Goal: Task Accomplishment & Management: Use online tool/utility

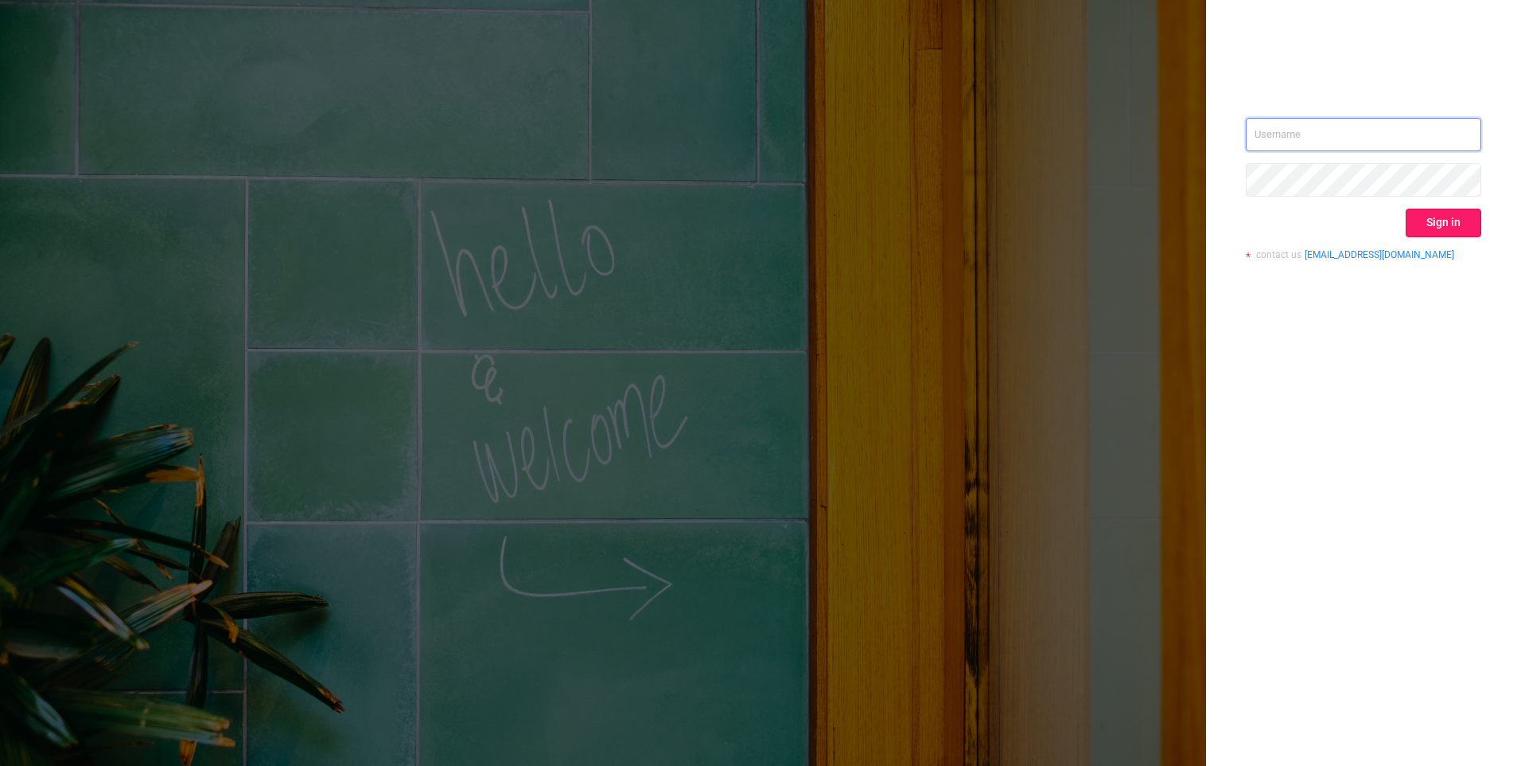
type input "[EMAIL_ADDRESS][DOMAIN_NAME]"
click at [1463, 227] on button "Sign in" at bounding box center [1444, 222] width 76 height 29
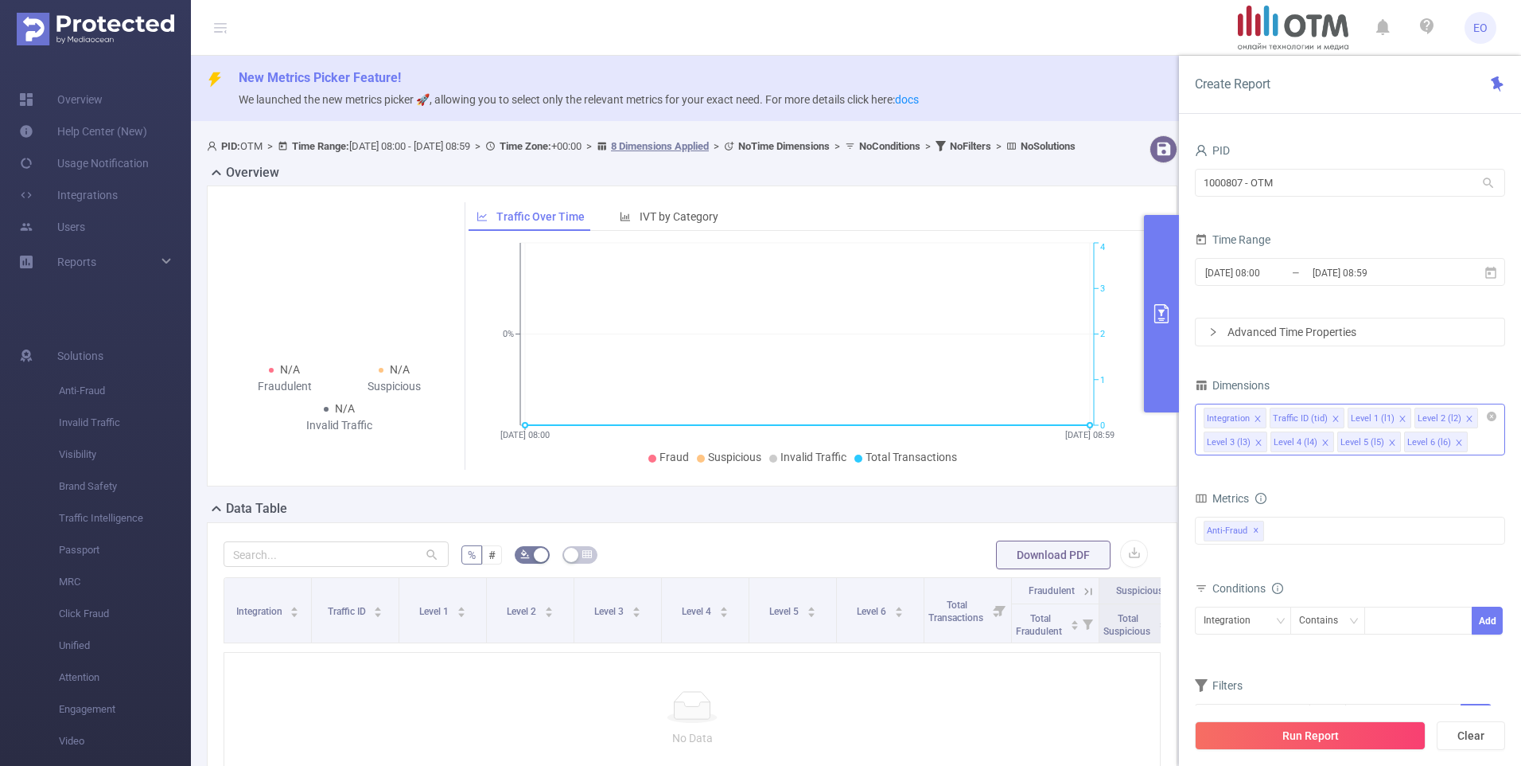
click at [1257, 417] on icon "icon: close" at bounding box center [1258, 418] width 6 height 6
click at [1334, 416] on icon "icon: close" at bounding box center [1337, 419] width 8 height 8
click at [1394, 417] on li "Level 3 (l3)" at bounding box center [1381, 417] width 64 height 21
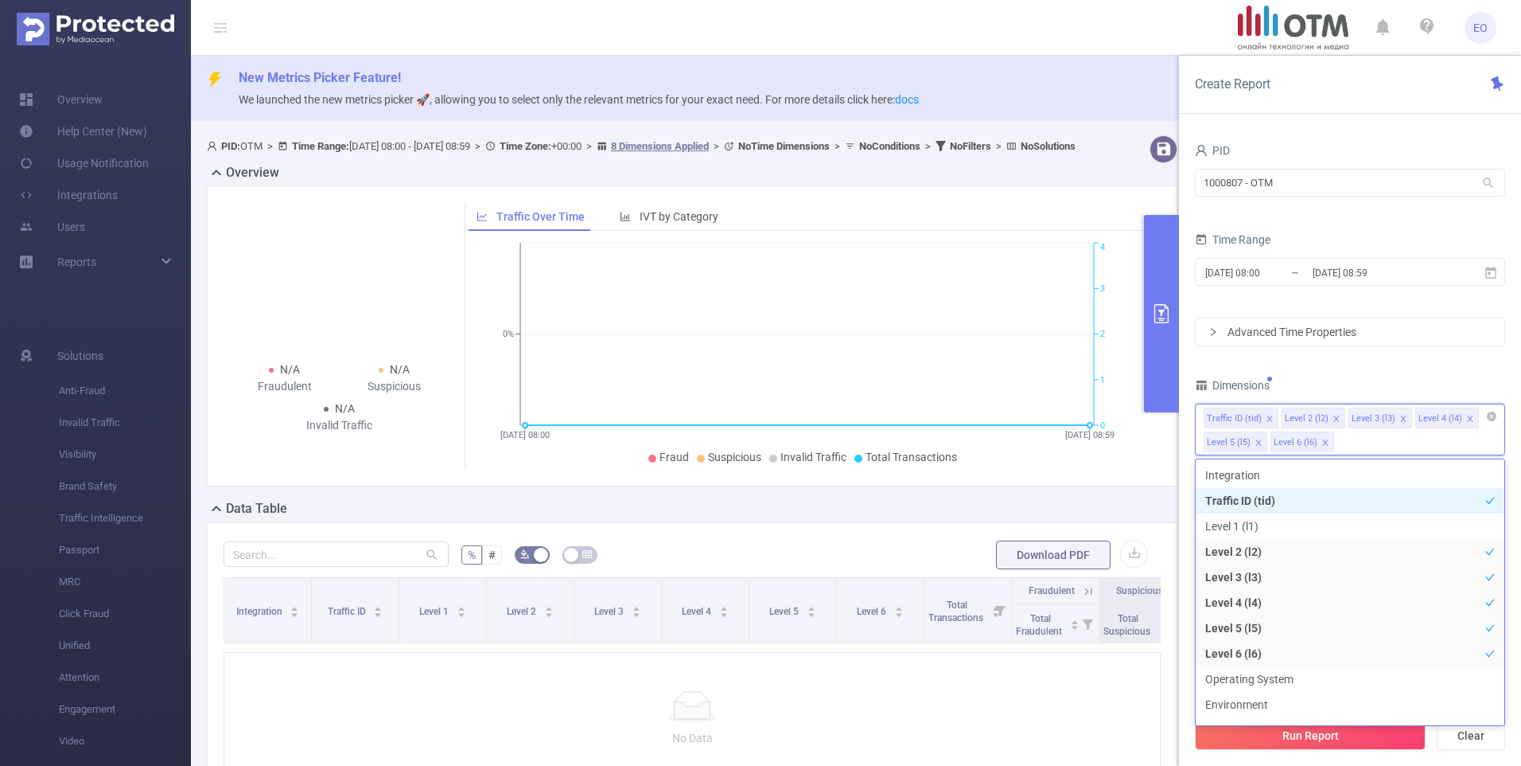
click at [1400, 415] on icon "icon: close" at bounding box center [1404, 419] width 8 height 8
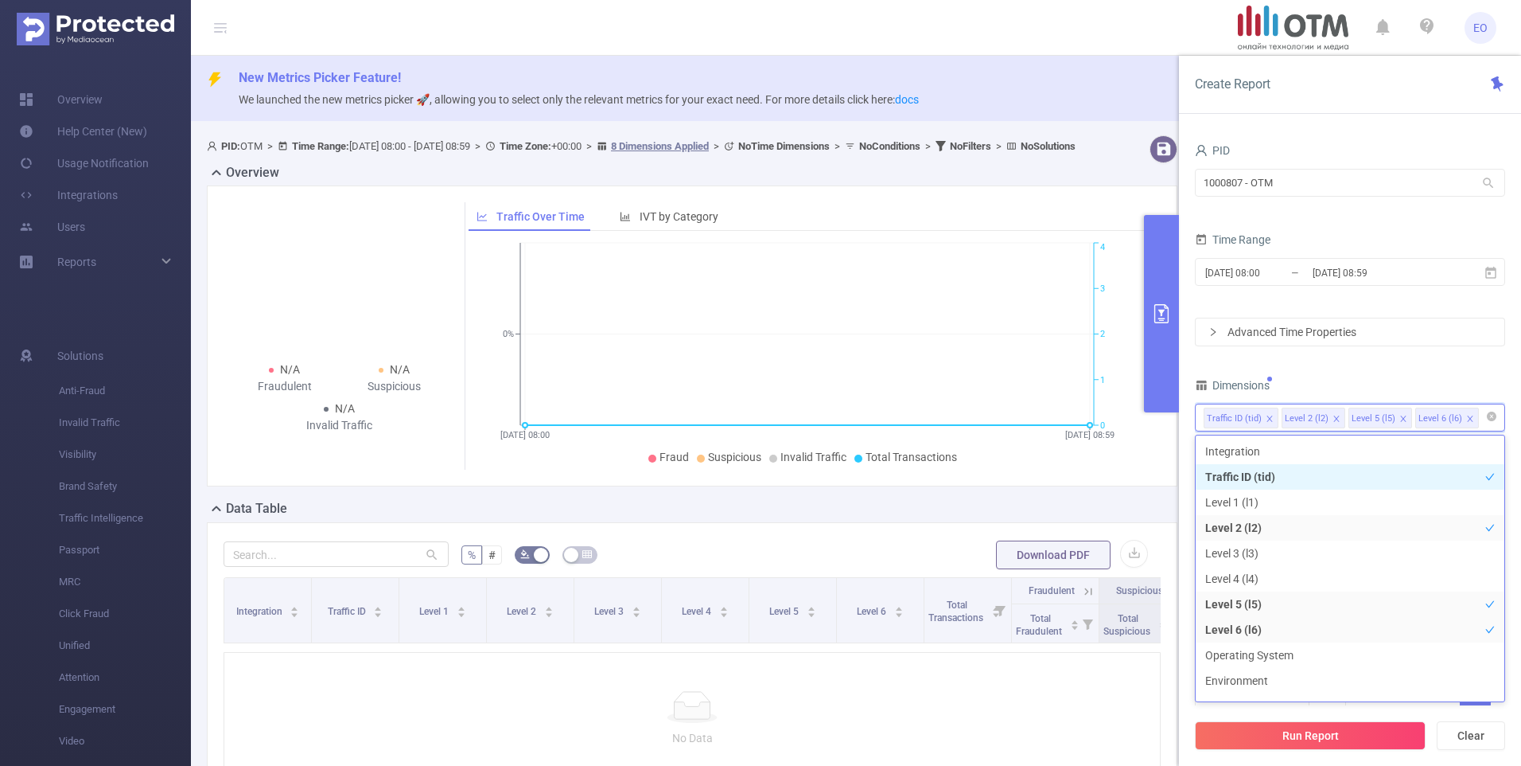
click at [1400, 415] on icon "icon: close" at bounding box center [1404, 419] width 8 height 8
click at [1401, 379] on div "Dimensions" at bounding box center [1350, 387] width 310 height 26
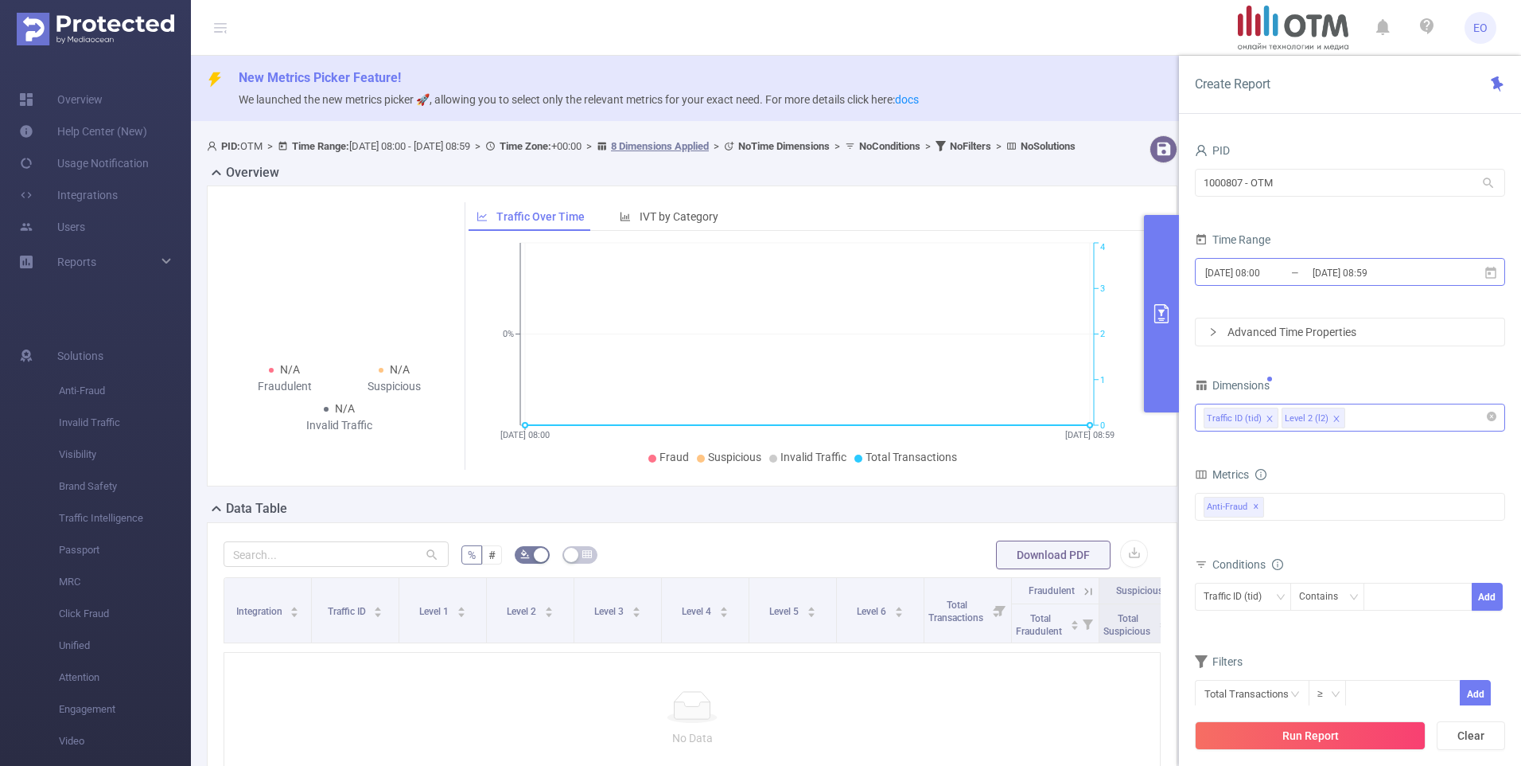
click at [1270, 282] on input "[DATE] 08:00" at bounding box center [1268, 272] width 129 height 21
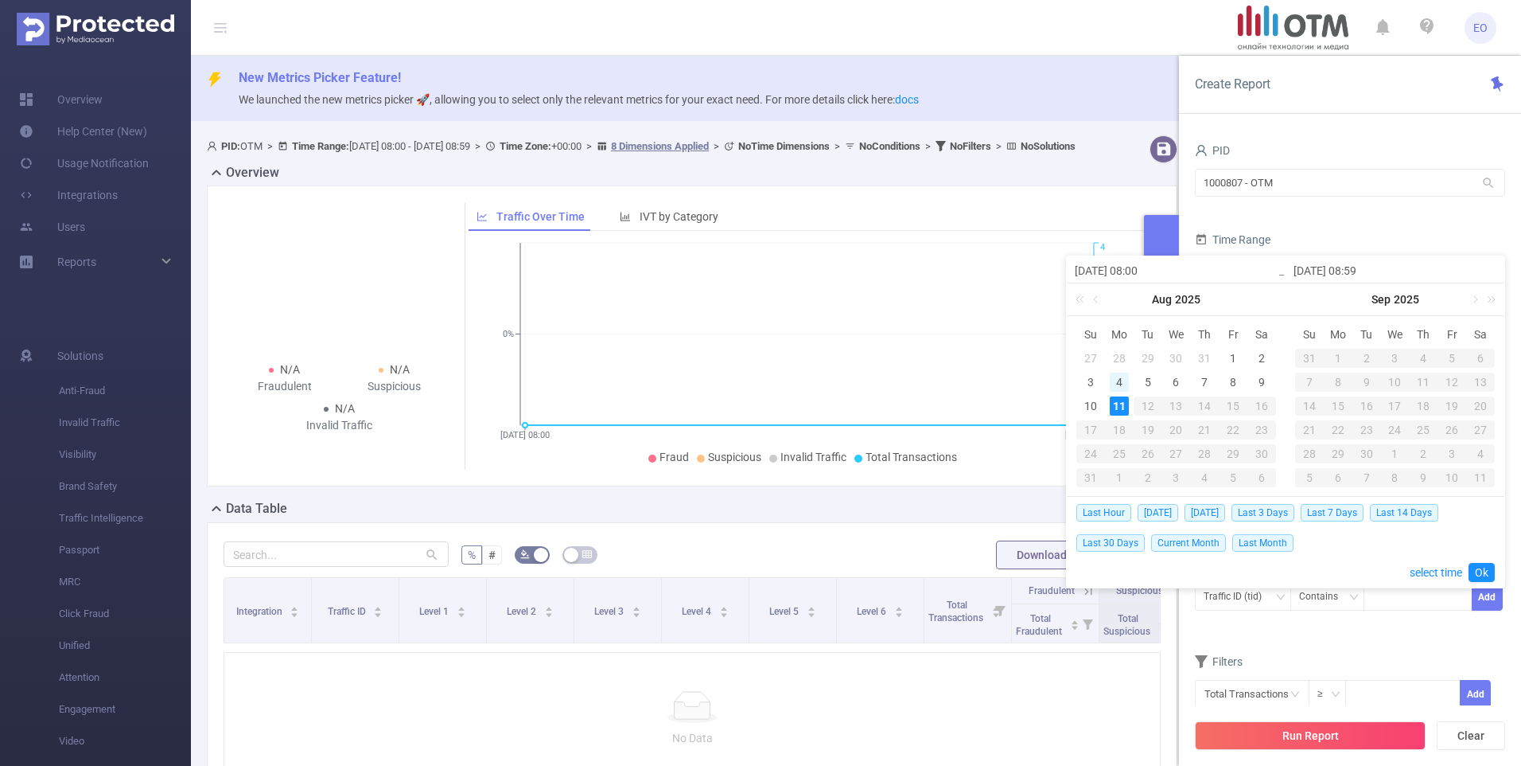
click at [1116, 375] on div "4" at bounding box center [1119, 381] width 19 height 19
click at [1091, 403] on div "10" at bounding box center [1090, 405] width 19 height 19
type input "[DATE] 08:00"
type input "[DATE] 08:59"
type input "[DATE] 08:00"
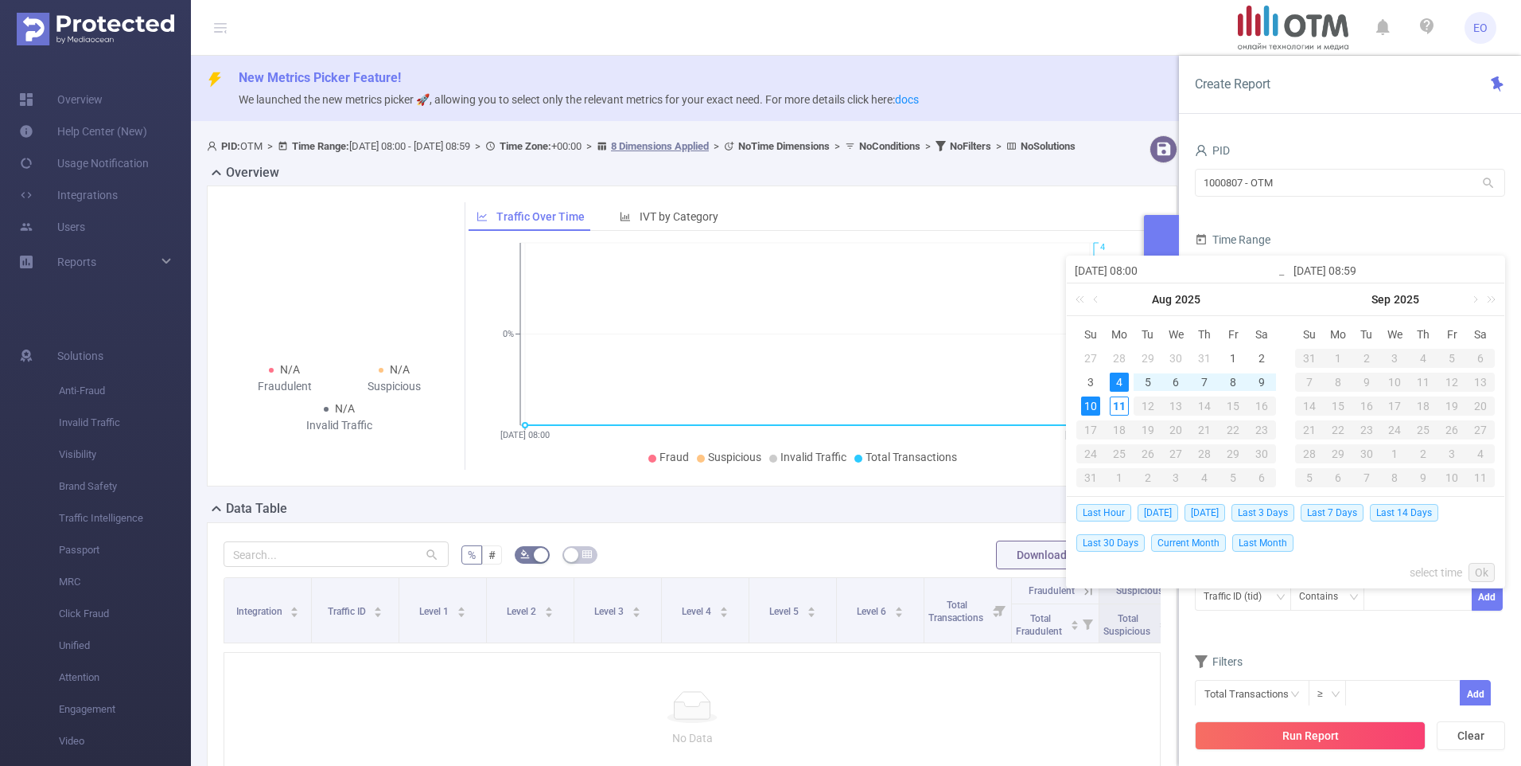
type input "[DATE] 08:59"
click at [1481, 567] on link "Ok" at bounding box center [1482, 572] width 26 height 19
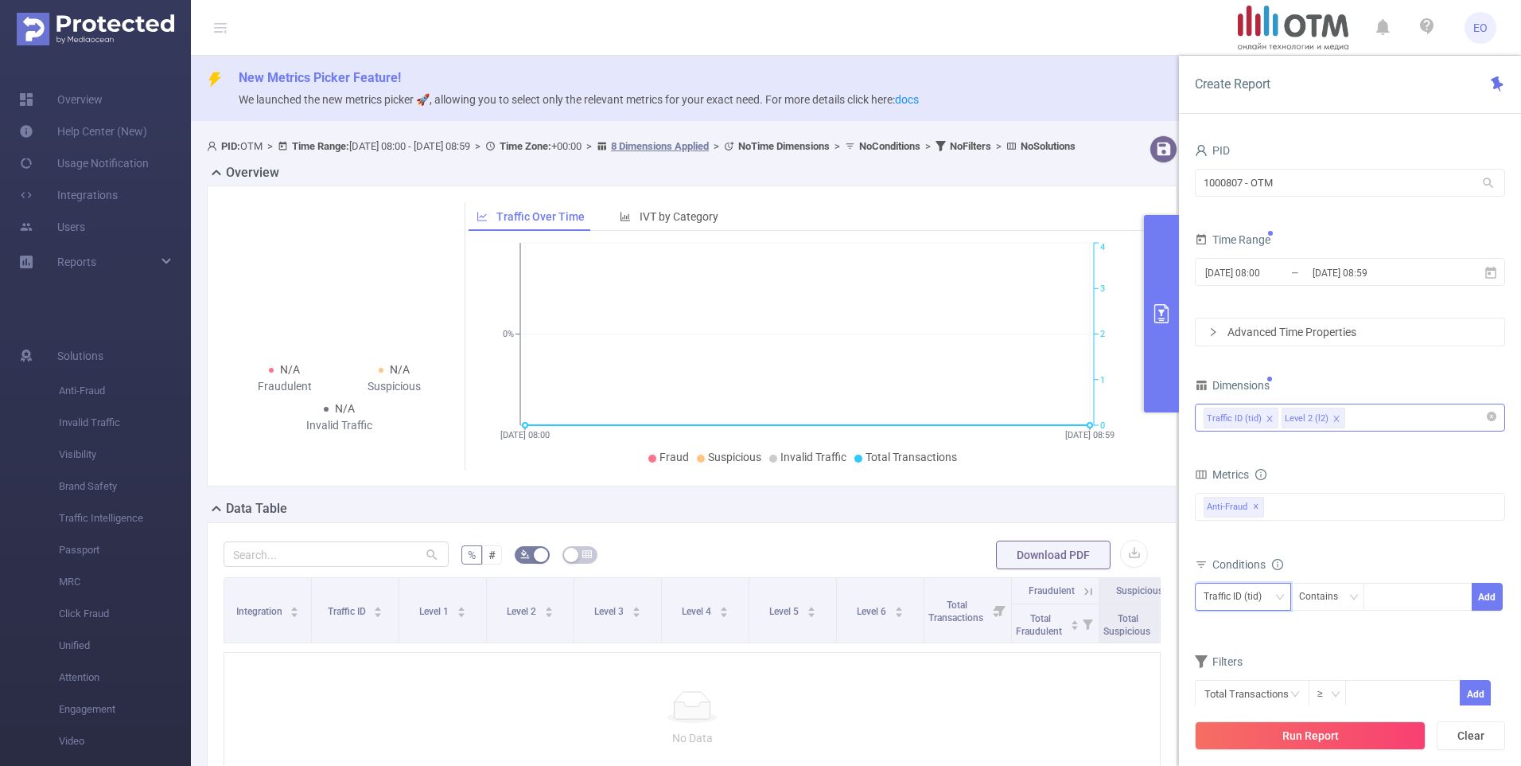
click at [1272, 601] on div "Traffic ID (tid)" at bounding box center [1238, 596] width 69 height 26
drag, startPoint x: 1380, startPoint y: 599, endPoint x: 1391, endPoint y: 600, distance: 11.2
click at [1381, 600] on div at bounding box center [1419, 596] width 92 height 26
type input "alfasensor"
click at [1486, 596] on button "Add" at bounding box center [1487, 596] width 31 height 28
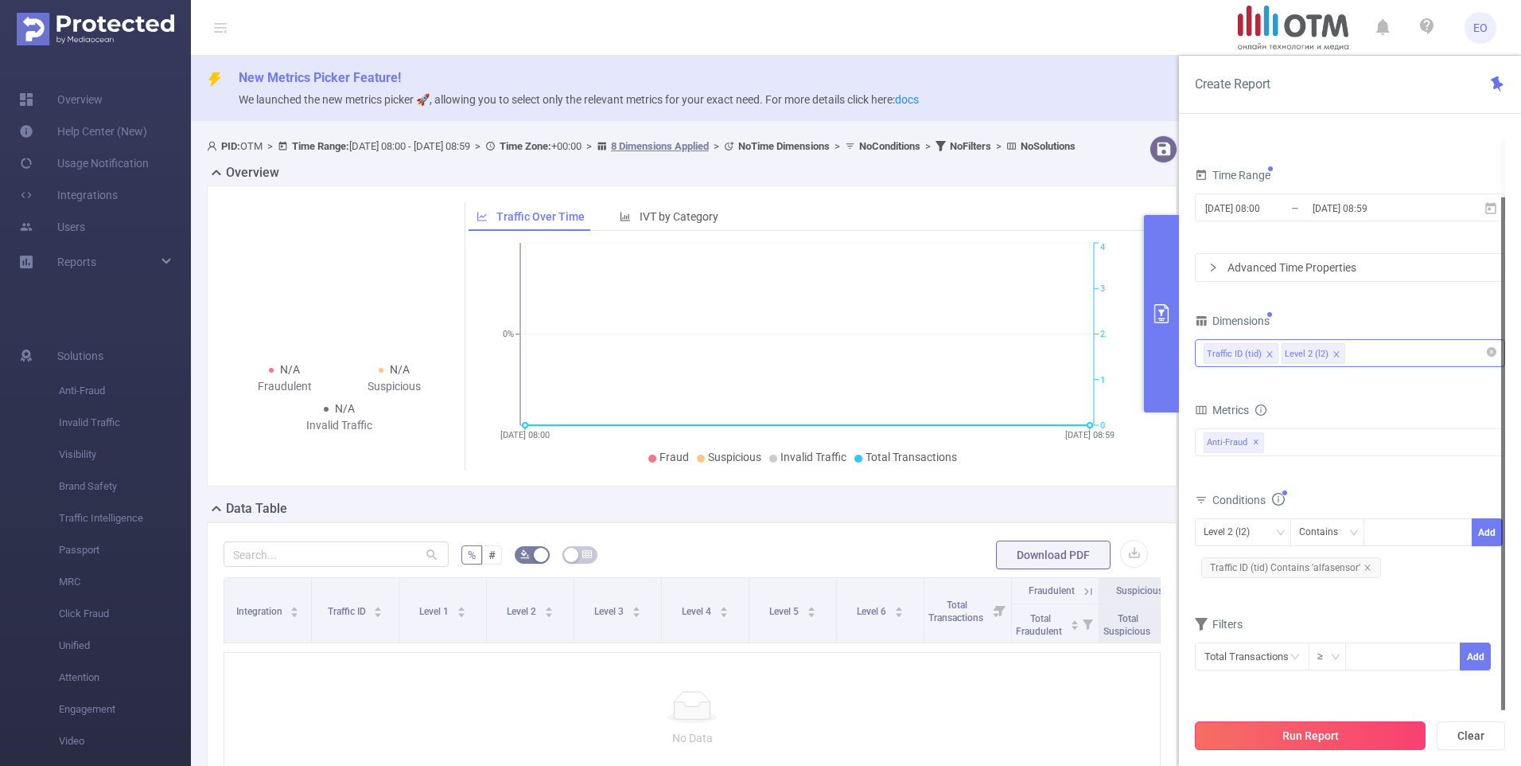
click at [1310, 734] on button "Run Report" at bounding box center [1310, 735] width 231 height 29
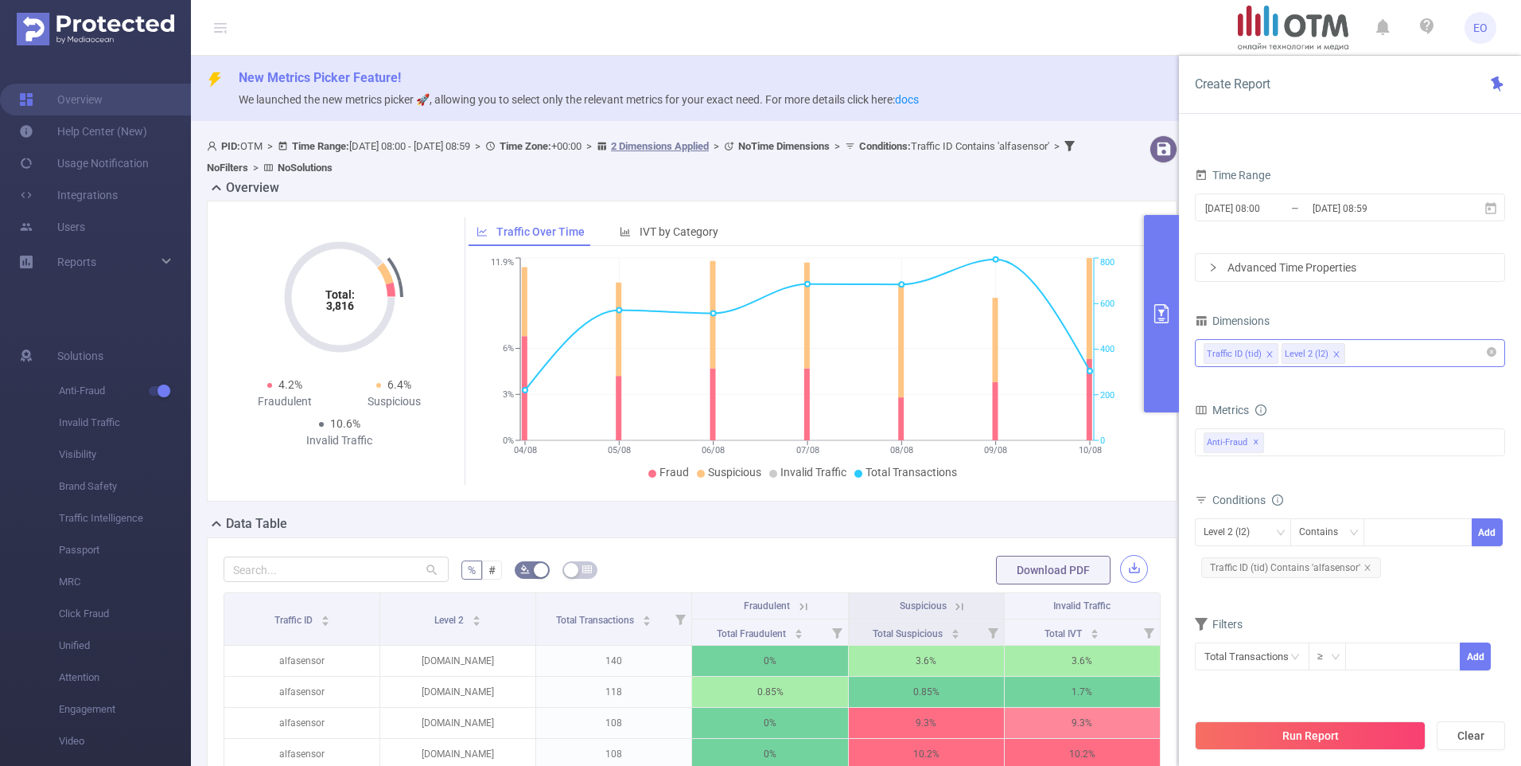
click at [1129, 571] on button "button" at bounding box center [1134, 569] width 28 height 28
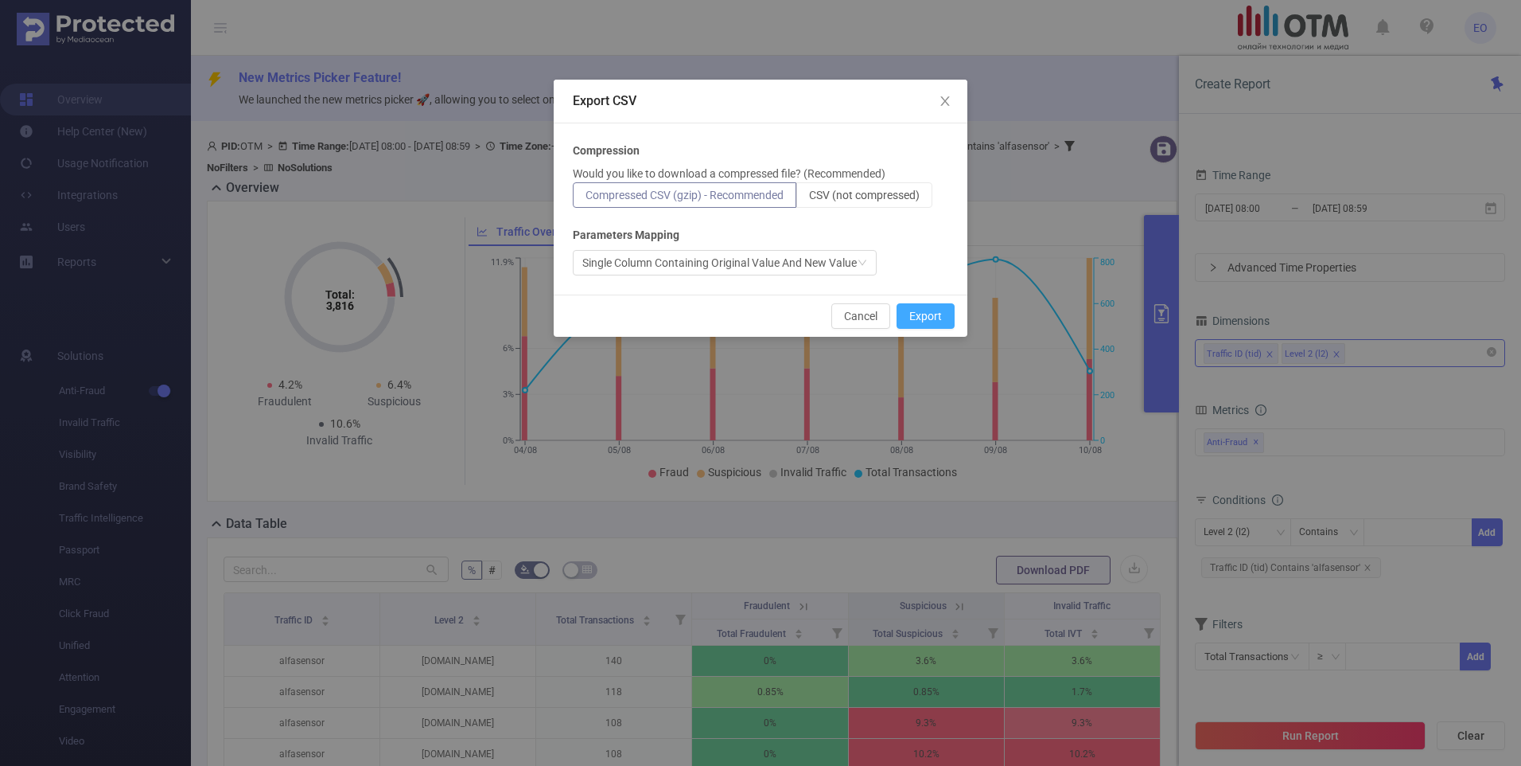
click at [933, 321] on button "Export" at bounding box center [926, 315] width 58 height 25
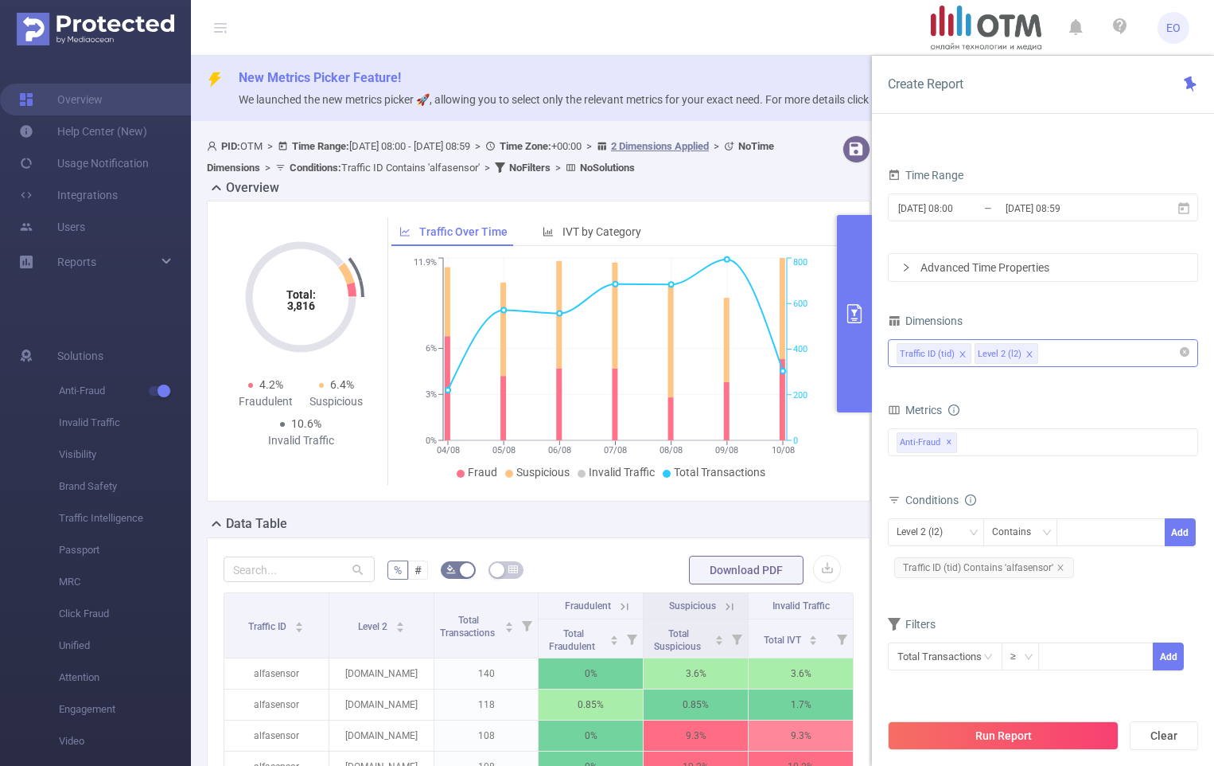
click at [875, 698] on div "PID 1000807 - OTM 1000807 - OTM Time Range [DATE] 08:00 _ [DATE] 08:59 Advanced…" at bounding box center [1043, 458] width 342 height 670
click at [1058, 568] on icon "icon: close" at bounding box center [1061, 567] width 8 height 8
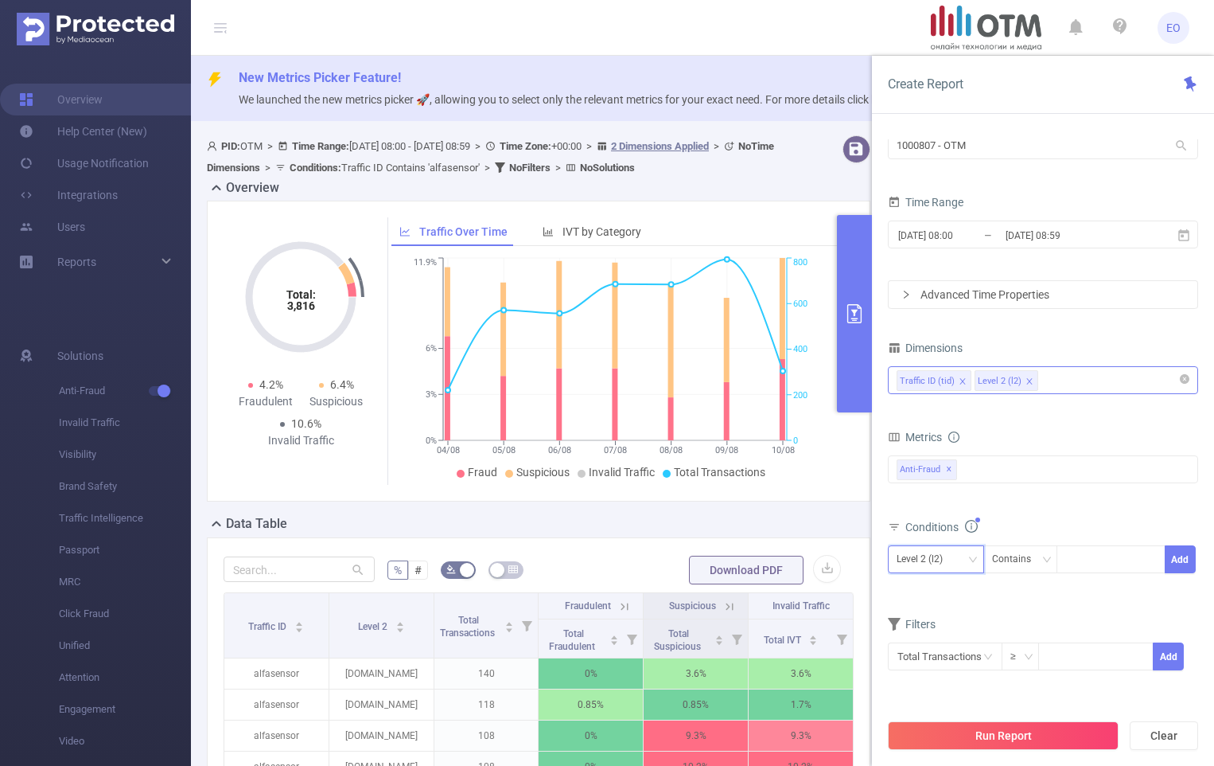
click at [940, 565] on div "Level 2 (l2)" at bounding box center [925, 559] width 57 height 26
click at [1042, 512] on div "Metrics Total Fraudulent Bot/Virus Hostile Tools Tunneled Traffic Non Malicious…" at bounding box center [1043, 470] width 310 height 89
click at [959, 380] on icon "icon: close" at bounding box center [963, 381] width 8 height 8
click at [1001, 371] on div "Level 2 (l2)" at bounding box center [1043, 380] width 293 height 26
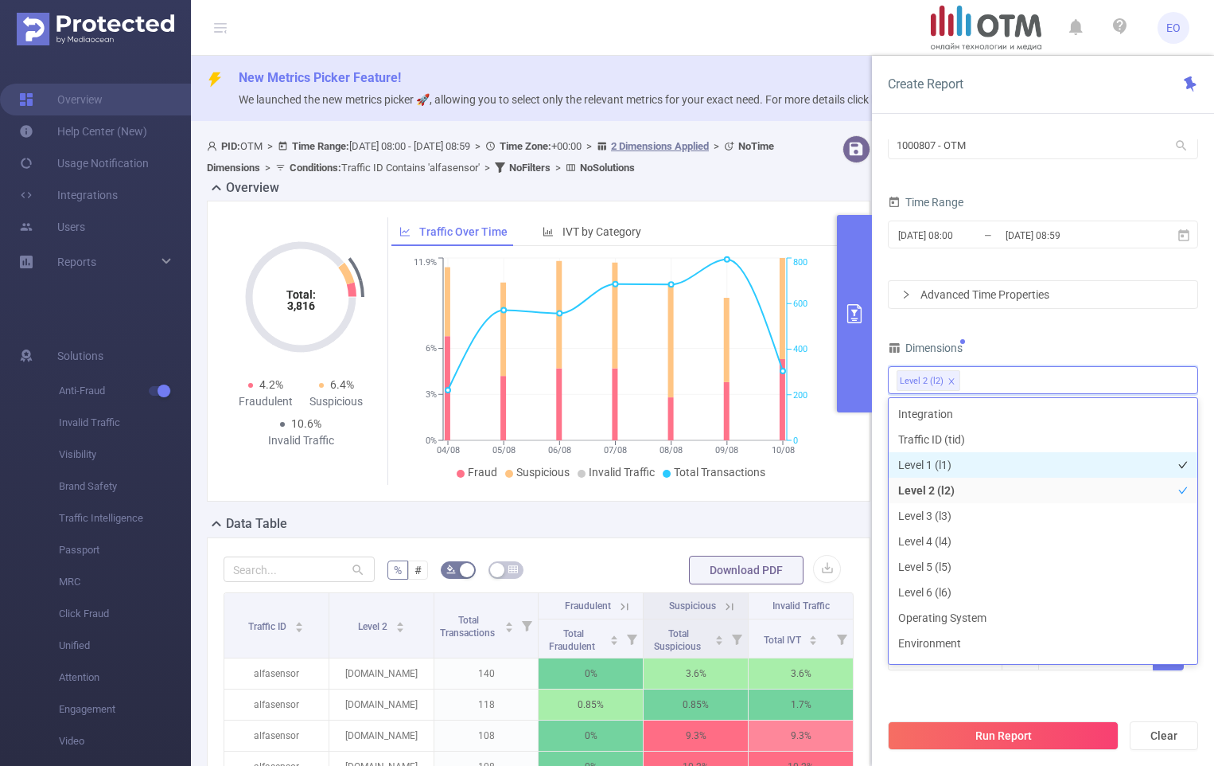
click at [938, 458] on li "Level 1 (l1)" at bounding box center [1043, 464] width 309 height 25
click at [1011, 344] on div "Dimensions" at bounding box center [1043, 350] width 310 height 26
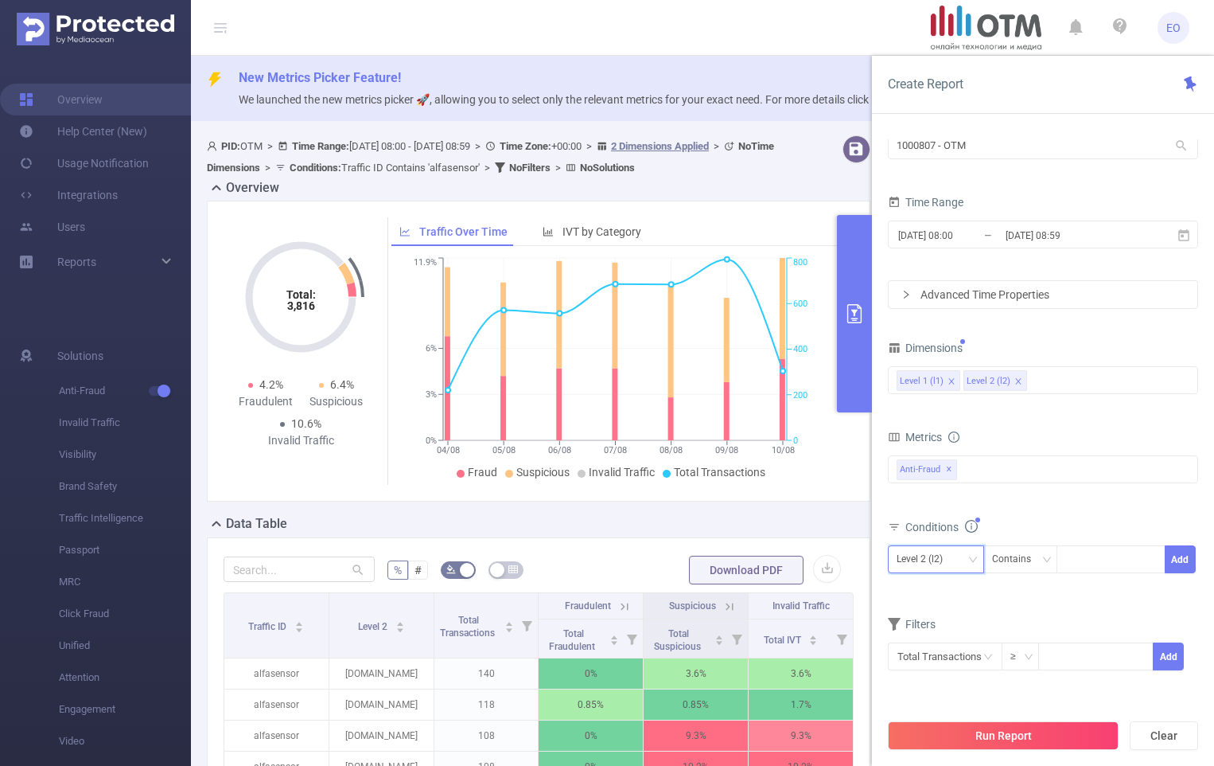
click at [941, 563] on div "Level 2 (l2)" at bounding box center [925, 559] width 57 height 26
click at [949, 593] on li "Level 1 (l1)" at bounding box center [936, 591] width 96 height 25
click at [1050, 563] on icon "icon: down" at bounding box center [1047, 560] width 10 height 10
click at [1024, 618] on li "Is" at bounding box center [1036, 617] width 106 height 25
click at [1098, 559] on div at bounding box center [1112, 559] width 92 height 26
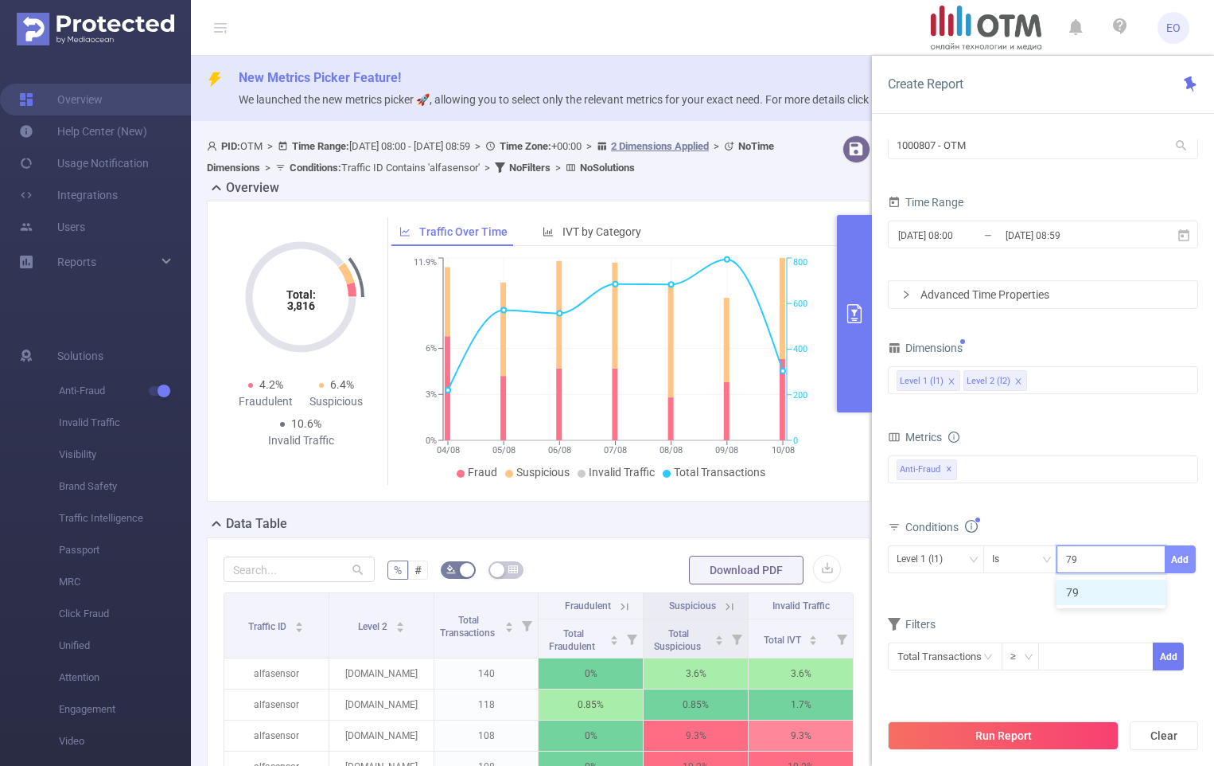
type input "79"
click at [1187, 557] on button "Add" at bounding box center [1180, 559] width 31 height 28
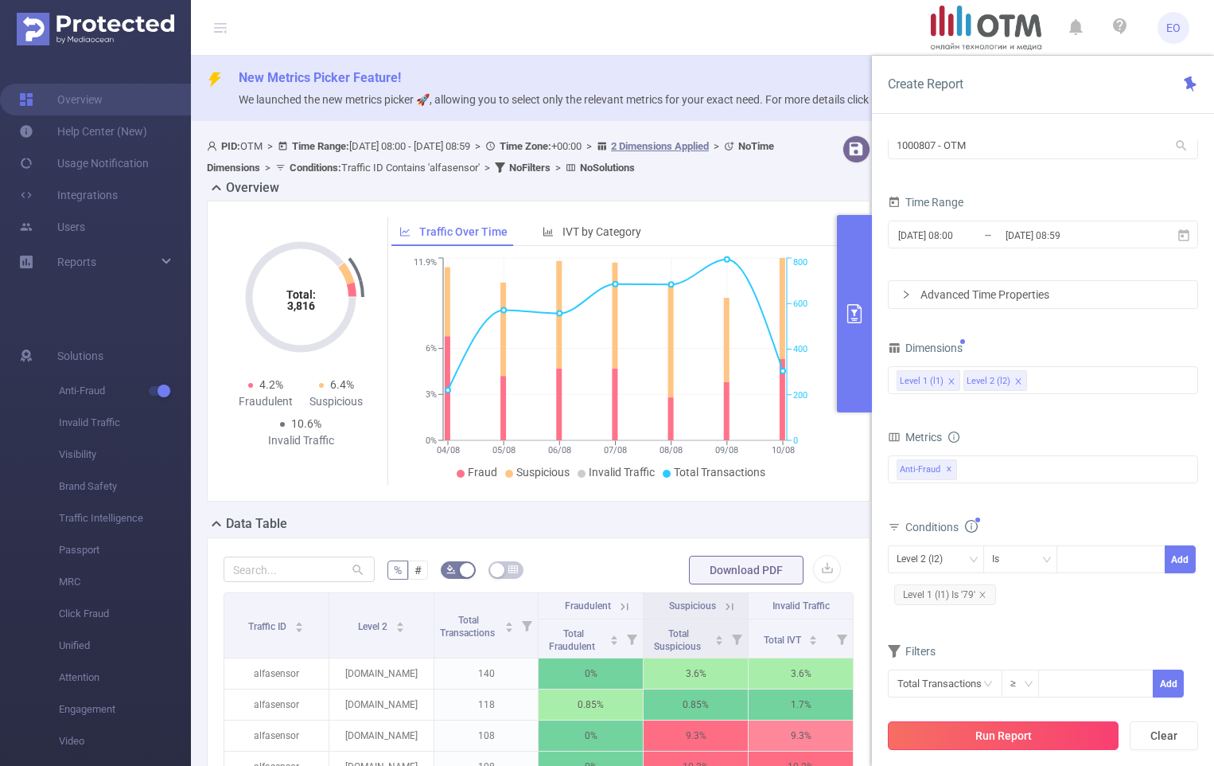
click at [1054, 726] on button "Run Report" at bounding box center [1003, 735] width 231 height 29
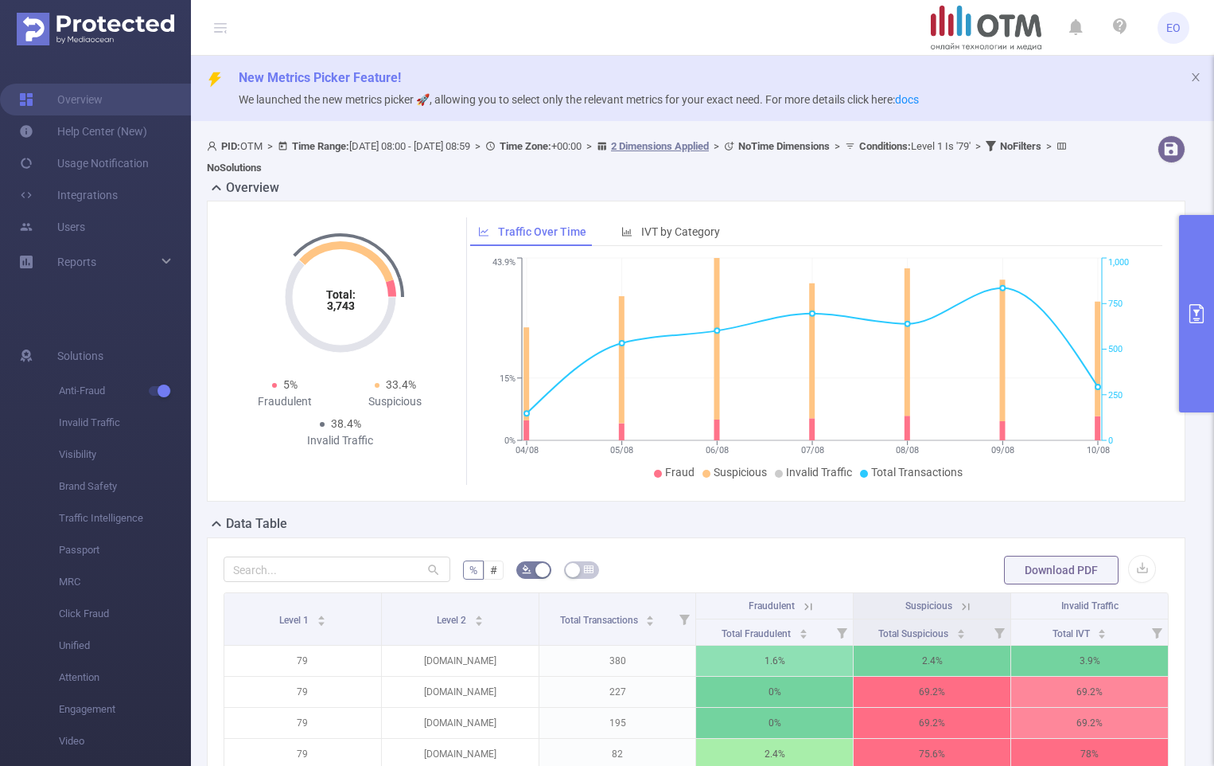
click at [1184, 291] on button "primary" at bounding box center [1196, 313] width 35 height 197
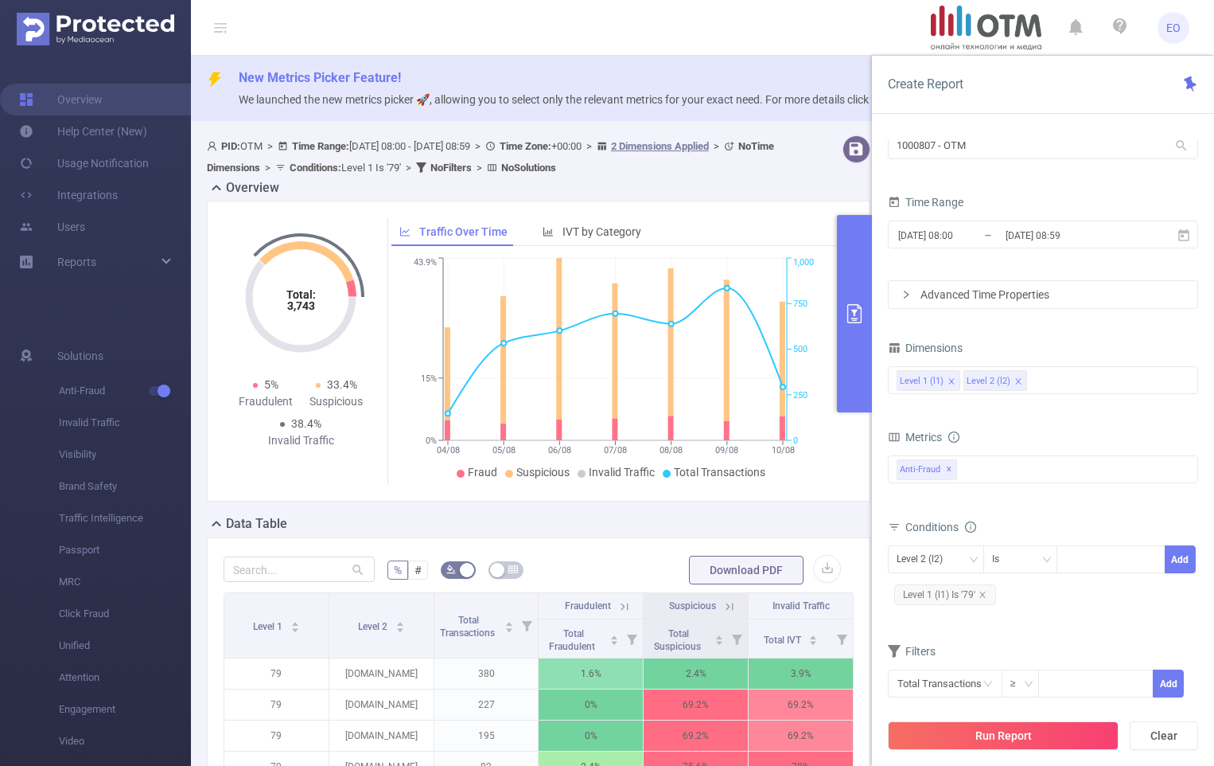
click at [858, 311] on icon "primary" at bounding box center [854, 313] width 19 height 19
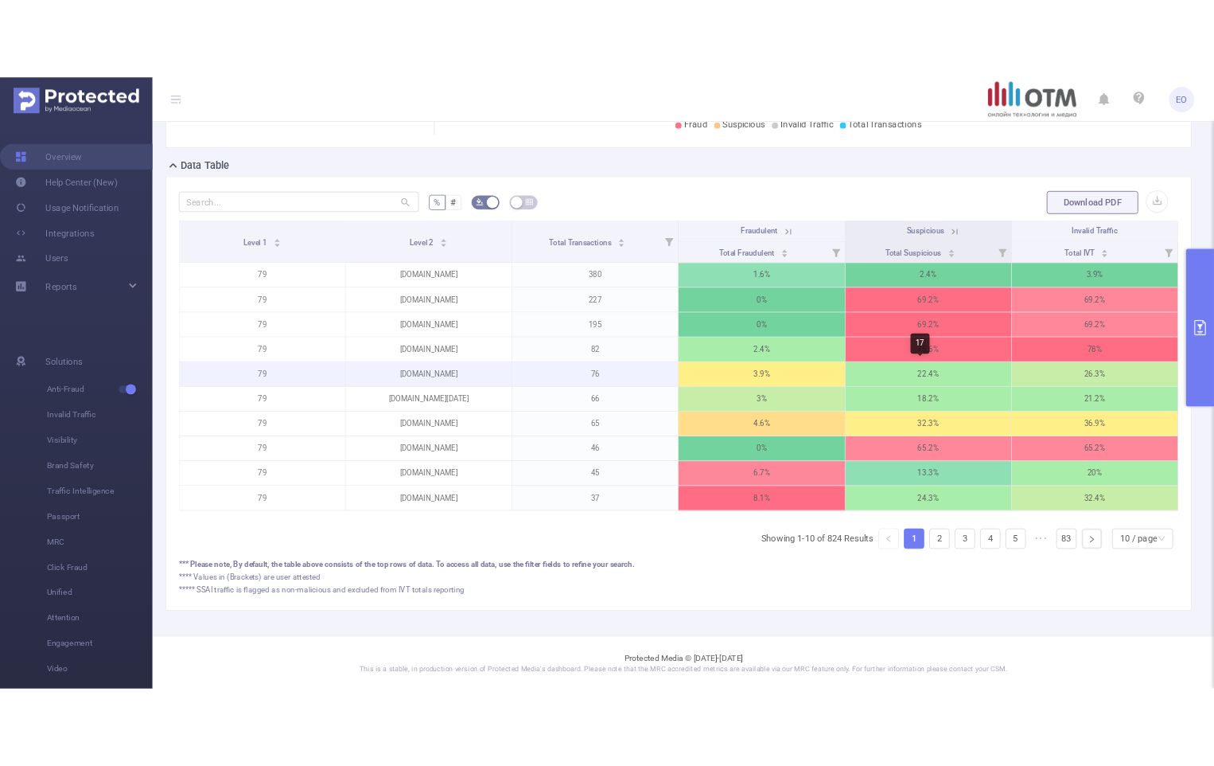
scroll to position [159, 0]
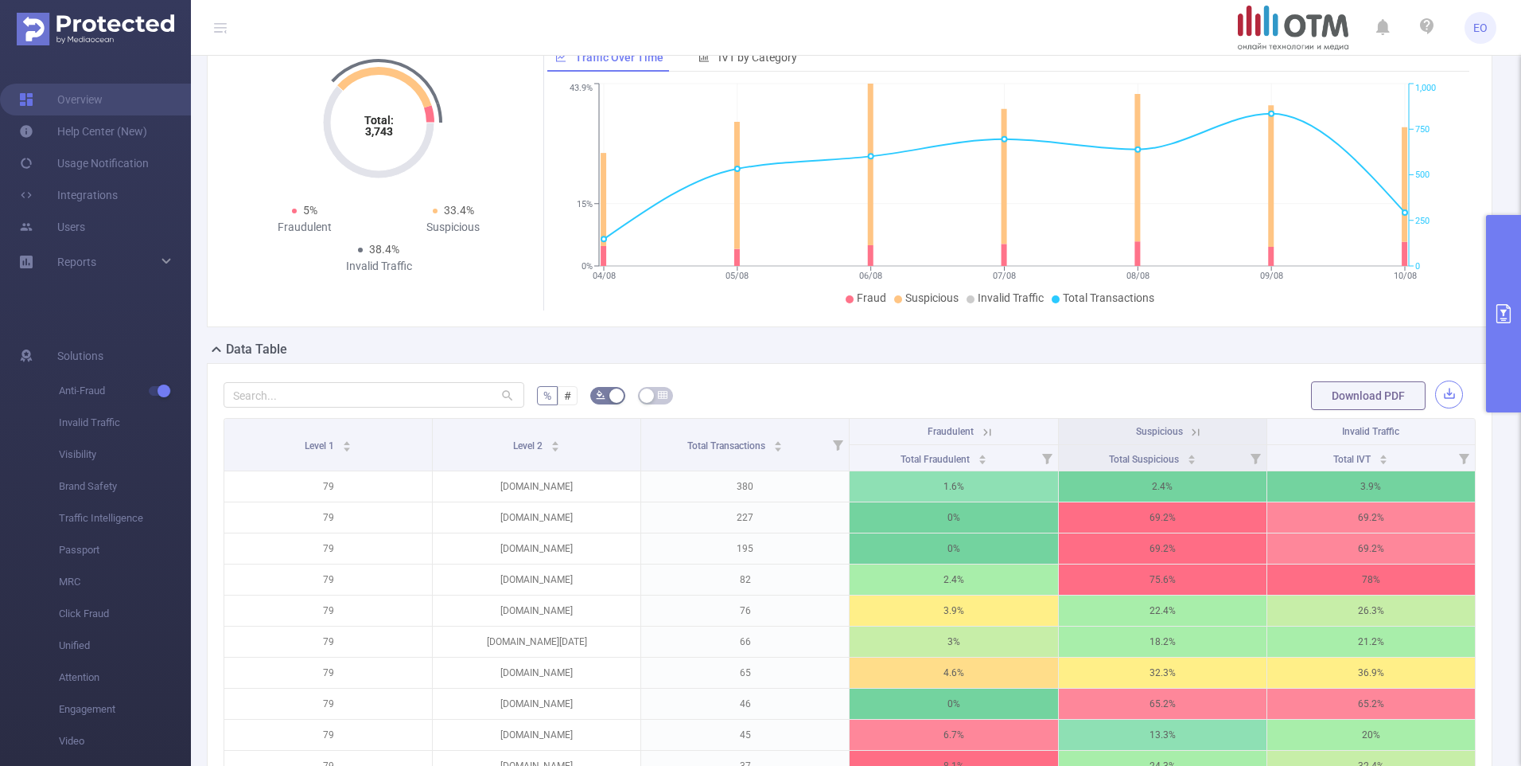
click at [1444, 395] on button "button" at bounding box center [1450, 394] width 28 height 28
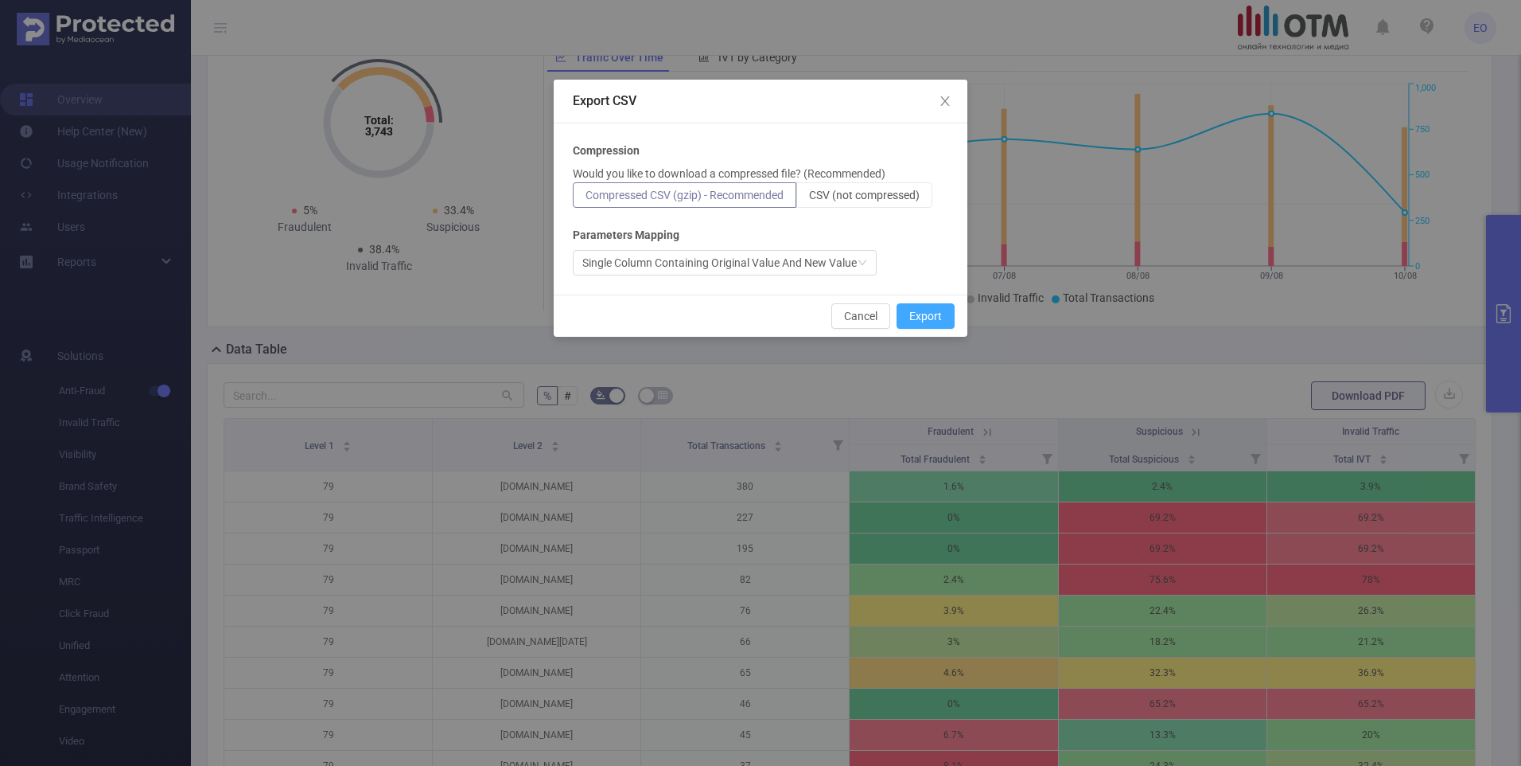
click at [948, 318] on button "Export" at bounding box center [926, 315] width 58 height 25
